Goal: Entertainment & Leisure: Consume media (video, audio)

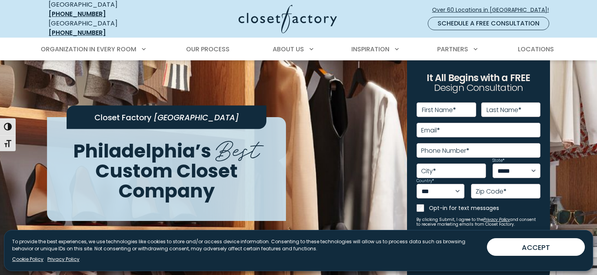
click at [126, 112] on span "Closet Factory" at bounding box center [122, 117] width 57 height 11
click at [327, 103] on div "**********" at bounding box center [298, 224] width 512 height 364
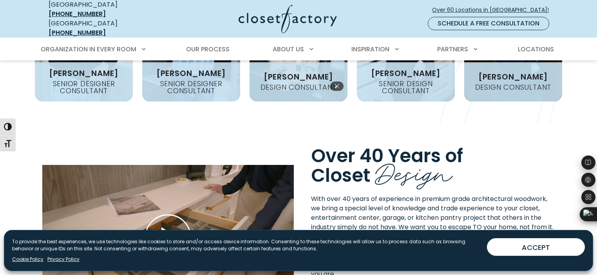
scroll to position [1209, 0]
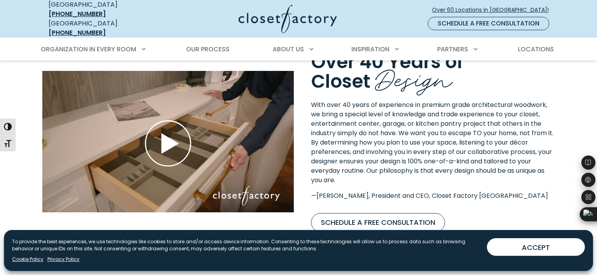
click at [155, 139] on icon "Play Wistia video" at bounding box center [168, 143] width 46 height 46
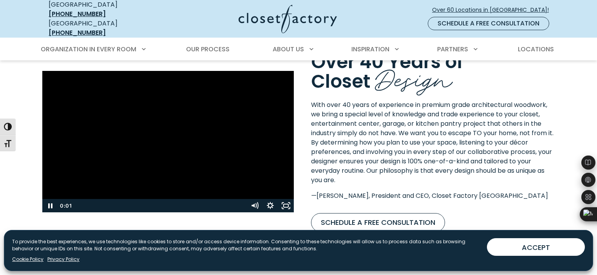
click at [92, 199] on div "Playbar" at bounding box center [159, 205] width 167 height 13
click at [50, 202] on icon "Play Video" at bounding box center [51, 205] width 5 height 7
click at [49, 202] on icon "Play Video" at bounding box center [51, 205] width 5 height 7
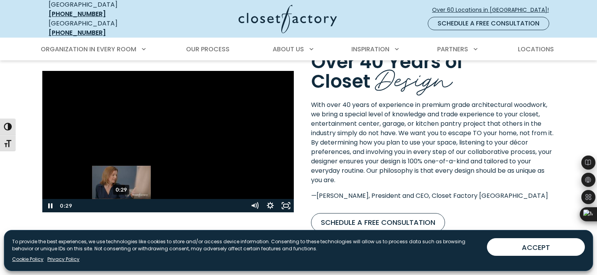
click at [124, 199] on div "0:29" at bounding box center [159, 205] width 167 height 13
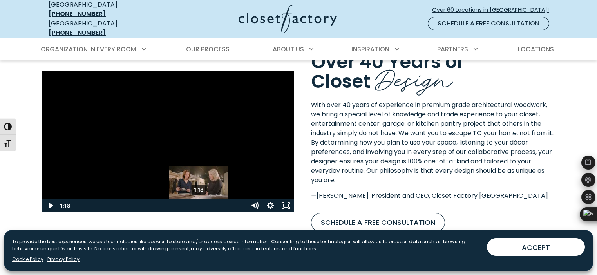
click at [208, 200] on div "1:18" at bounding box center [159, 205] width 167 height 13
